Goal: Task Accomplishment & Management: Manage account settings

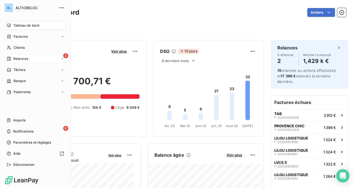
click at [16, 59] on span "Relances" at bounding box center [20, 58] width 15 height 5
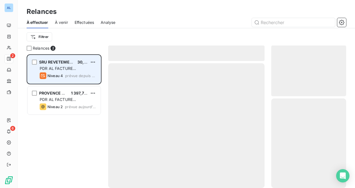
scroll to position [134, 75]
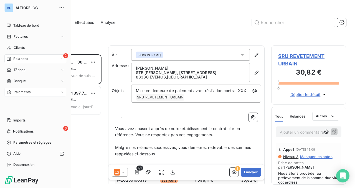
click at [17, 93] on span "Paiements" at bounding box center [22, 91] width 17 height 5
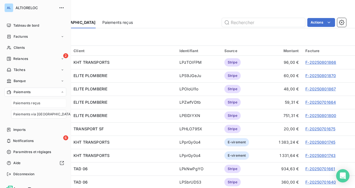
click at [26, 101] on span "Paiements reçus" at bounding box center [26, 103] width 27 height 5
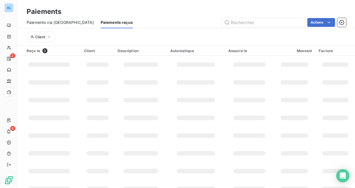
click at [58, 20] on span "Paiements via [GEOGRAPHIC_DATA]" at bounding box center [60, 23] width 67 height 6
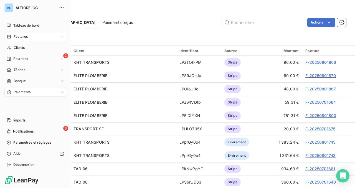
click at [23, 36] on span "Factures" at bounding box center [21, 36] width 14 height 5
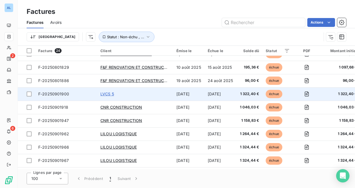
scroll to position [9, 0]
click at [109, 95] on span "LVCS 5" at bounding box center [107, 93] width 14 height 5
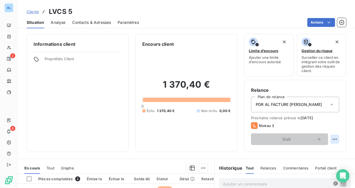
click at [335, 139] on html "AL 2 6 Clients LVCS 5 Situation Analyse Contacts & Adresses Paramètres Actions …" at bounding box center [177, 94] width 355 height 188
click at [311, 151] on div "Replanifier cette action" at bounding box center [312, 151] width 50 height 9
select select "8"
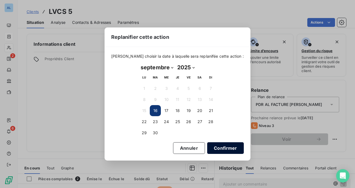
click at [216, 148] on button "Confirmer" at bounding box center [225, 148] width 37 height 12
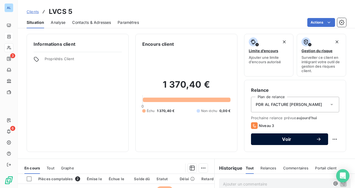
click at [283, 140] on span "Voir" at bounding box center [286, 139] width 58 height 4
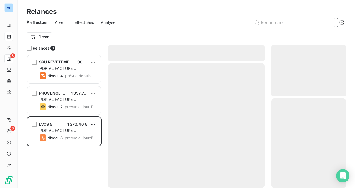
scroll to position [134, 75]
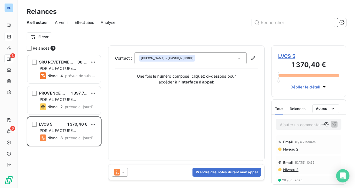
click at [121, 173] on icon at bounding box center [123, 172] width 6 height 6
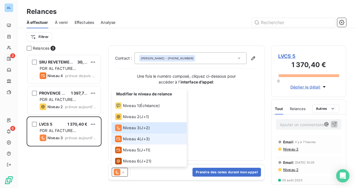
click at [131, 138] on span "Niveau 4" at bounding box center [131, 139] width 17 height 6
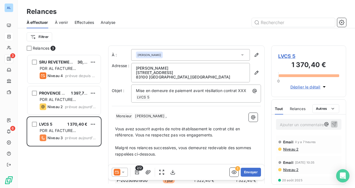
click at [211, 32] on div "Filtrer" at bounding box center [186, 37] width 319 height 11
